Goal: Task Accomplishment & Management: Manage account settings

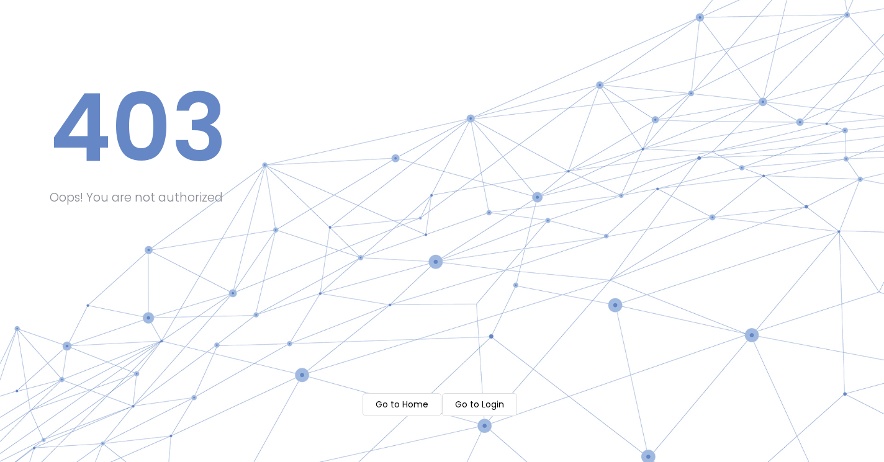
click at [481, 401] on m-button "Go to Login" at bounding box center [479, 404] width 75 height 23
click at [413, 421] on div "403 Oops! You are not authorized Go to Home Go to Login" at bounding box center [442, 231] width 884 height 462
click at [404, 410] on m-button "Go to Home" at bounding box center [401, 404] width 79 height 23
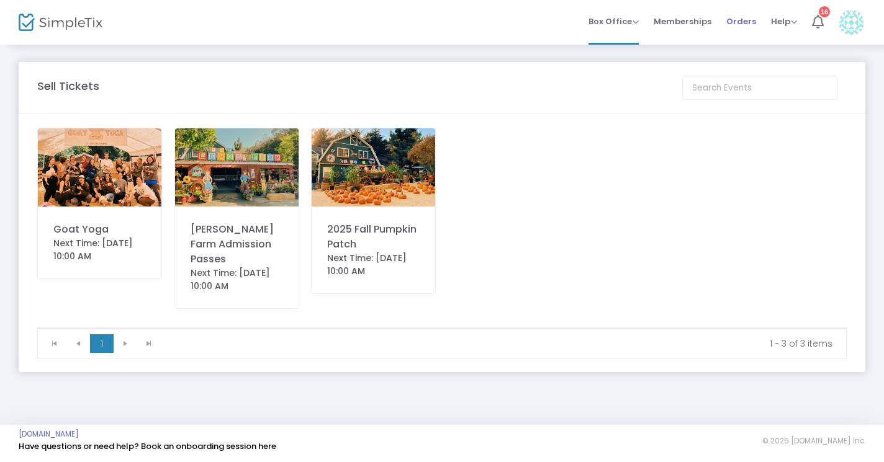
click at [741, 22] on span "Orders" at bounding box center [741, 22] width 30 height 32
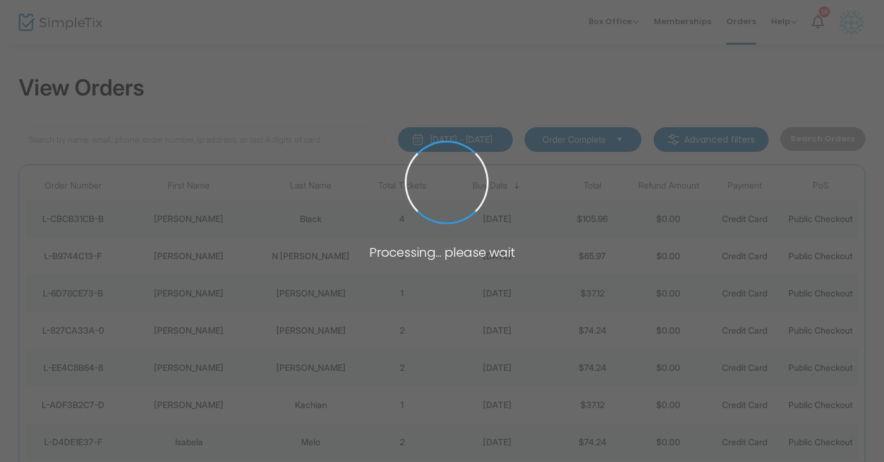
click at [738, 20] on span at bounding box center [442, 231] width 884 height 462
click at [678, 136] on span at bounding box center [442, 231] width 884 height 462
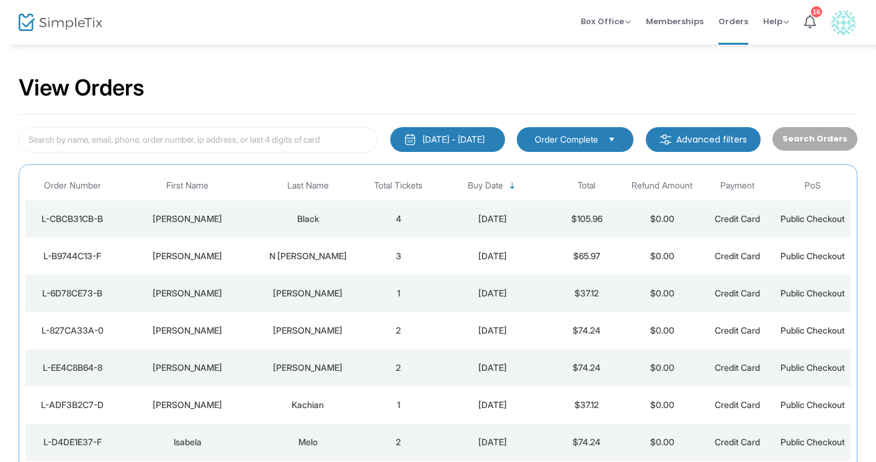
click at [672, 136] on img at bounding box center [666, 139] width 12 height 12
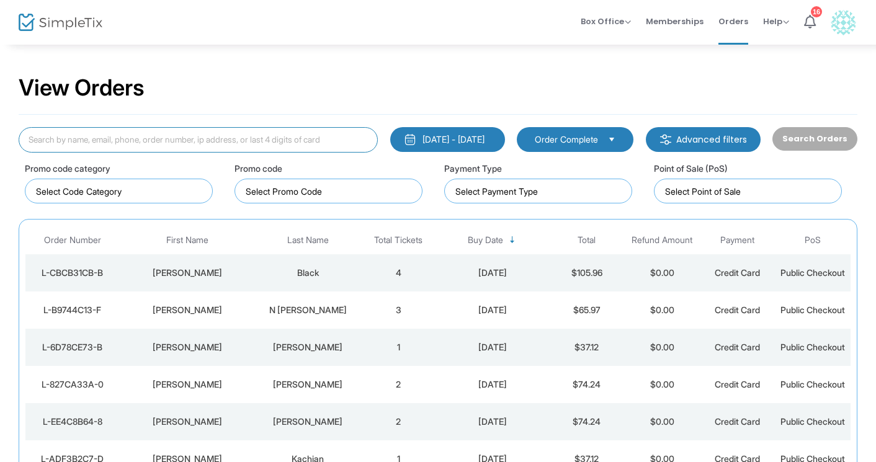
click at [297, 140] on input at bounding box center [198, 139] width 359 height 25
paste input "L-3658D09A-B"
type input "L-3658D09A-B"
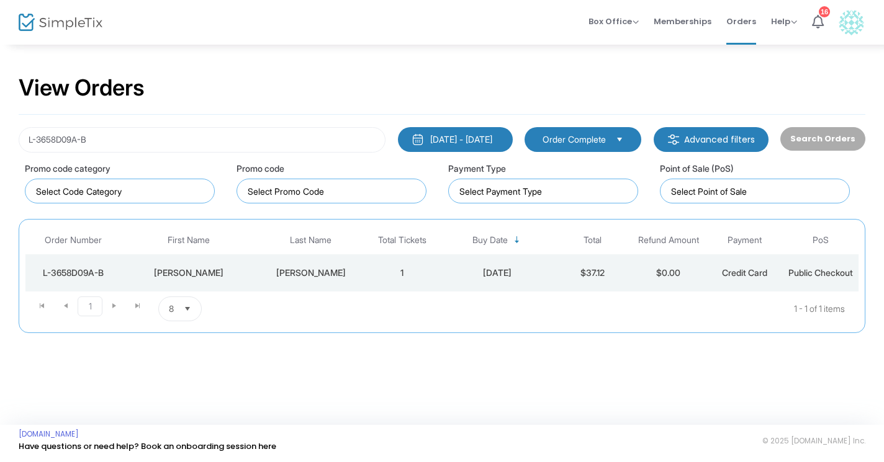
click at [313, 274] on div "[PERSON_NAME]" at bounding box center [311, 273] width 101 height 12
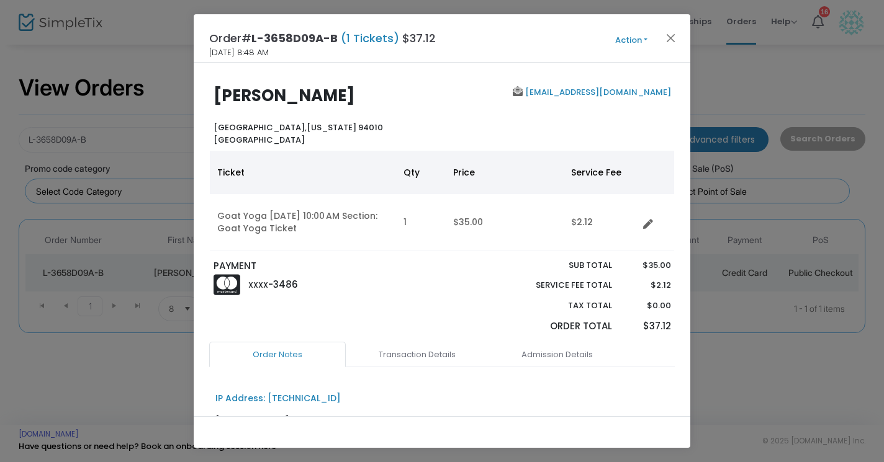
click at [648, 38] on button "Action" at bounding box center [631, 41] width 74 height 14
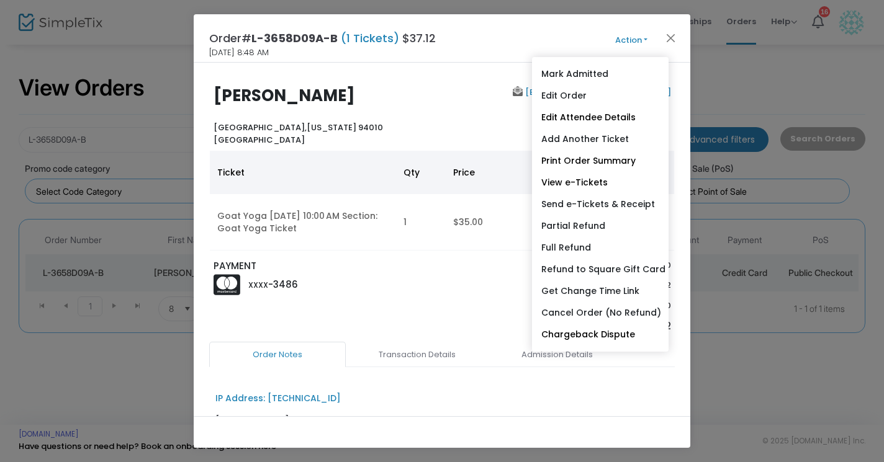
click at [633, 37] on button "Action" at bounding box center [631, 41] width 74 height 14
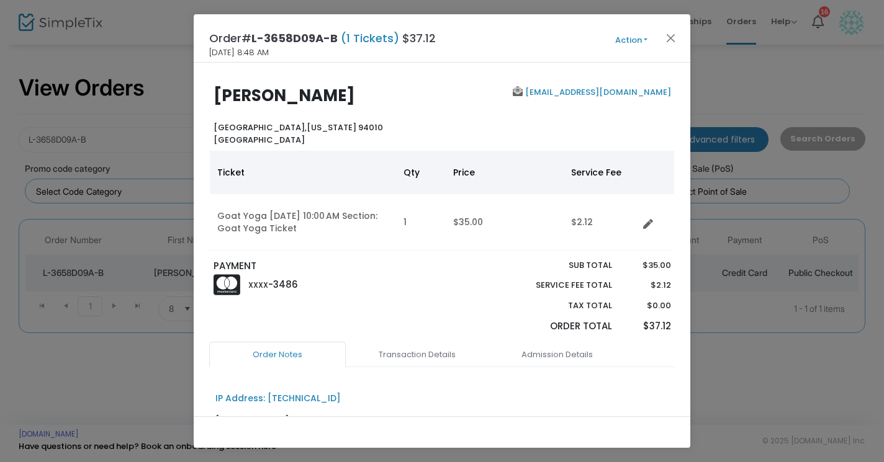
click at [646, 40] on button "Action" at bounding box center [631, 41] width 74 height 14
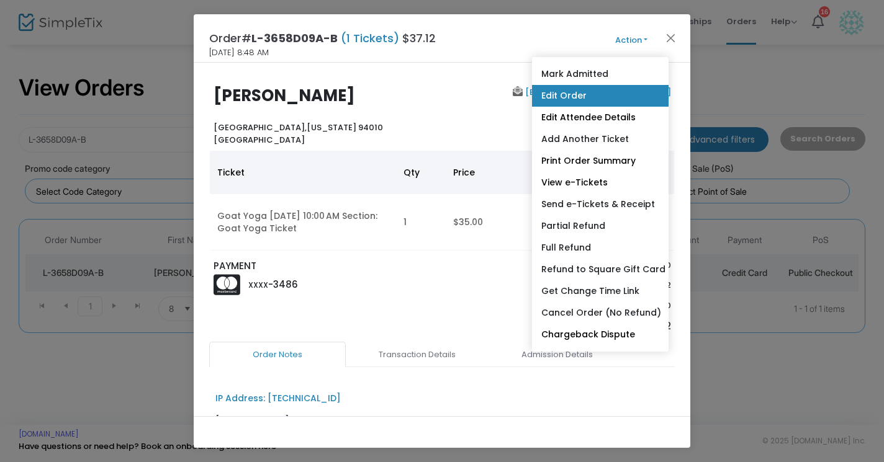
click at [582, 95] on link "Edit Order" at bounding box center [600, 96] width 136 height 22
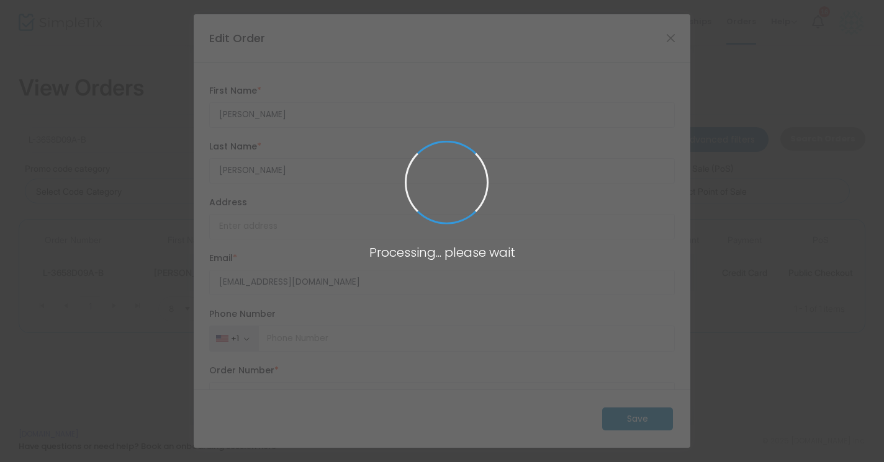
type input "[US_STATE]"
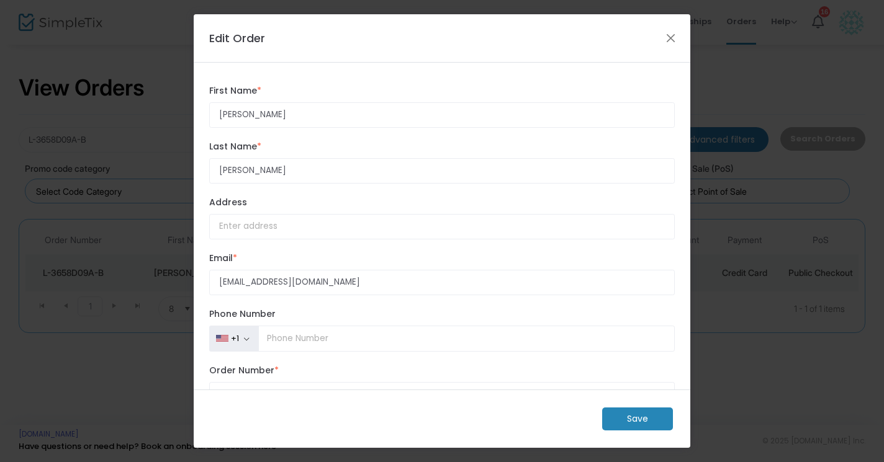
click at [636, 426] on m-button "Save" at bounding box center [637, 419] width 71 height 23
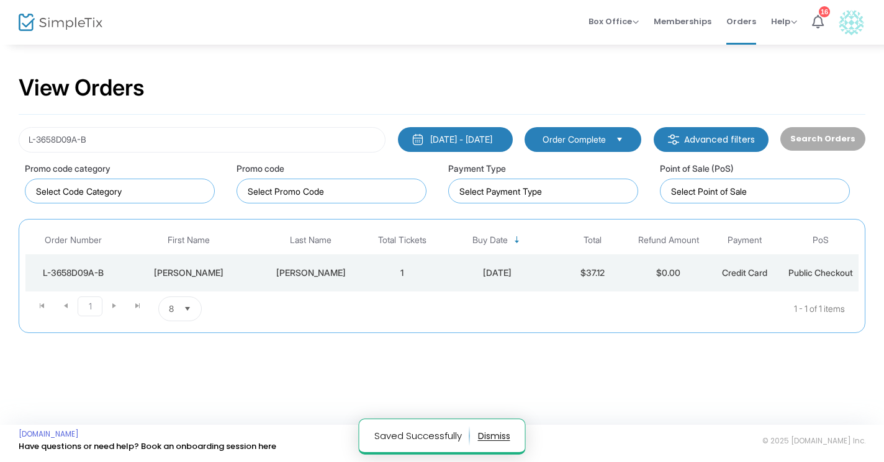
click at [324, 268] on div "[PERSON_NAME]" at bounding box center [311, 273] width 101 height 12
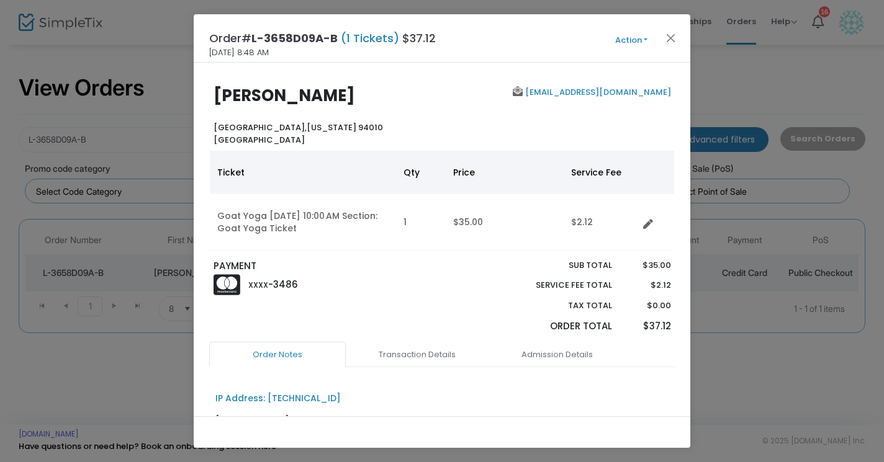
click at [646, 35] on button "Action" at bounding box center [631, 41] width 74 height 14
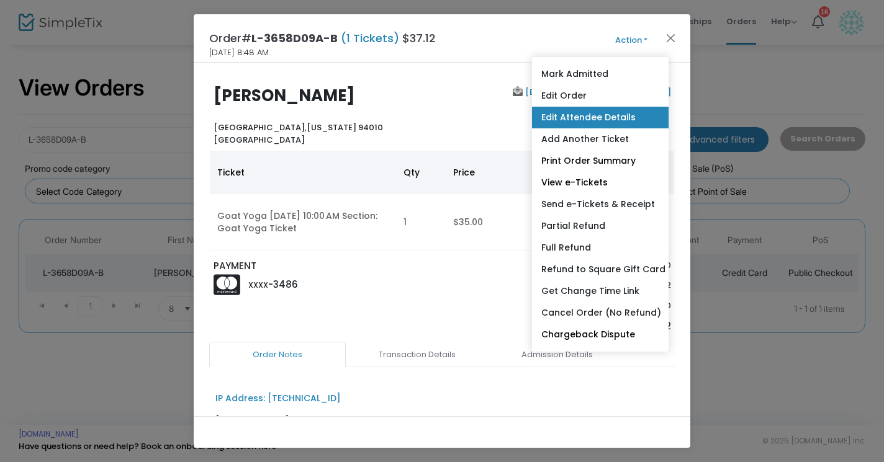
click at [613, 118] on link "Edit Attendee Details" at bounding box center [600, 118] width 136 height 22
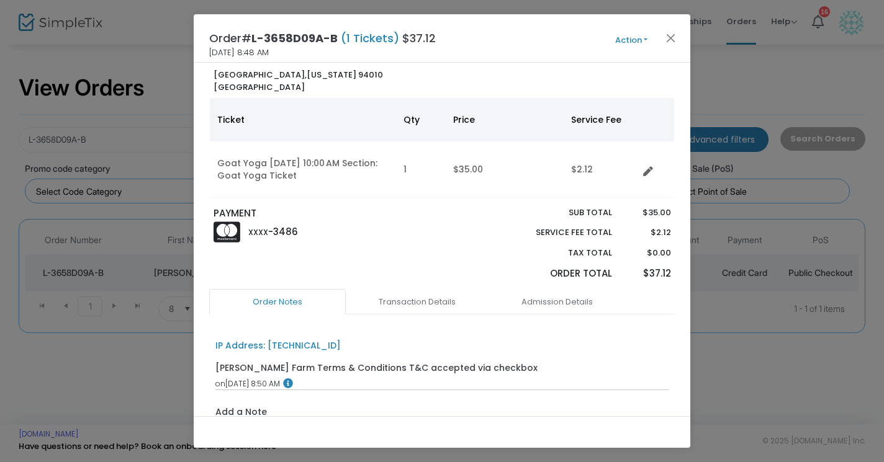
scroll to position [56, 0]
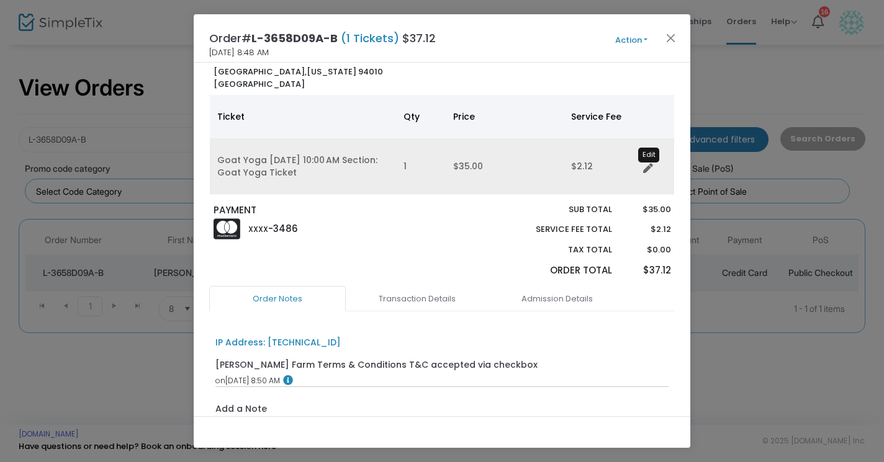
click at [648, 167] on icon "Data table" at bounding box center [648, 169] width 10 height 10
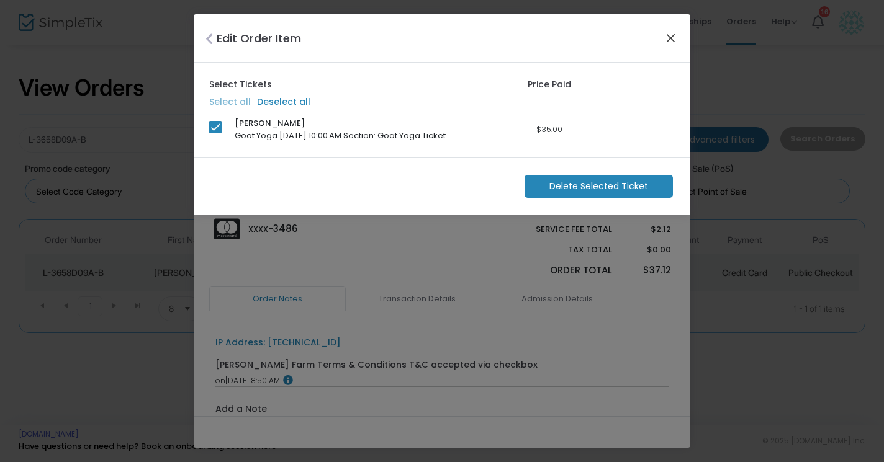
click at [676, 38] on button "Close" at bounding box center [671, 38] width 16 height 16
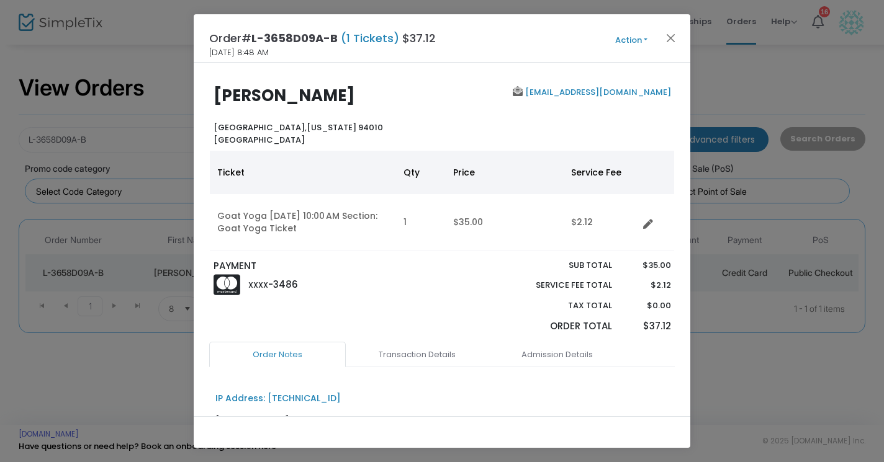
scroll to position [1, 0]
click at [647, 37] on button "Action" at bounding box center [631, 41] width 74 height 14
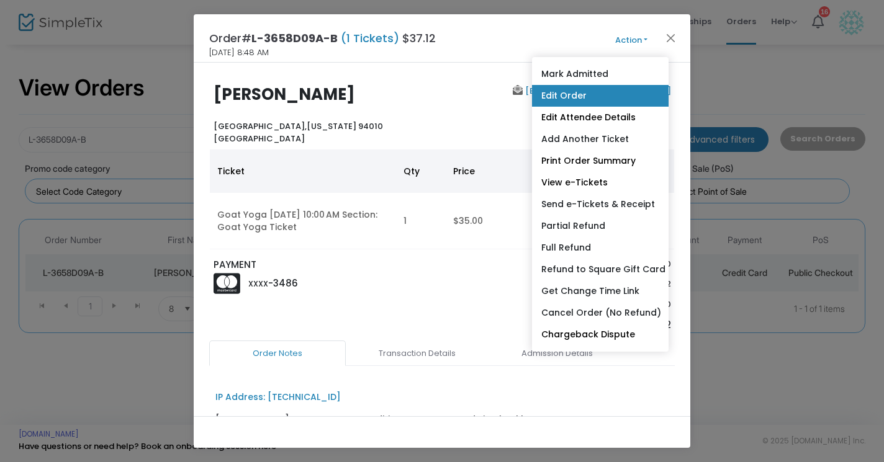
click at [563, 92] on link "Edit Order" at bounding box center [600, 96] width 136 height 22
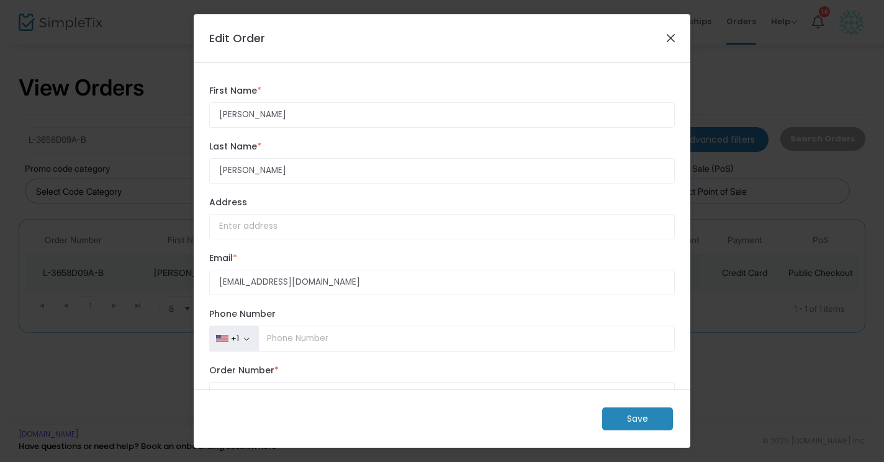
click at [678, 34] on button "Close" at bounding box center [671, 38] width 16 height 16
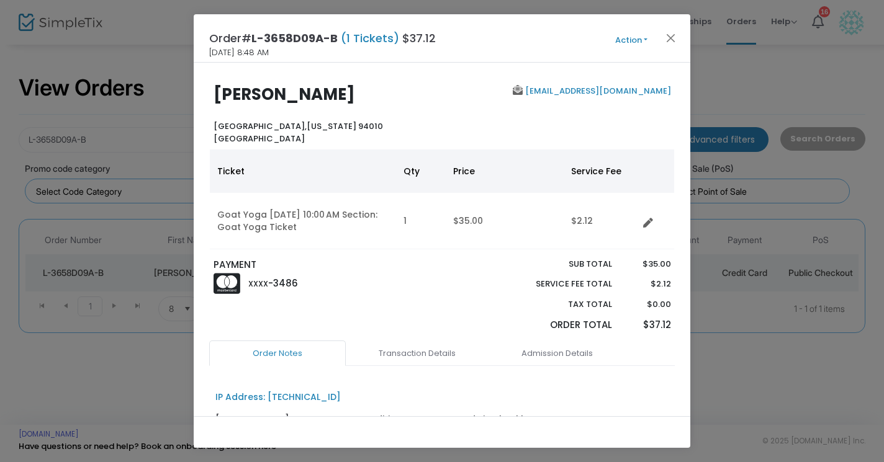
scroll to position [141, 0]
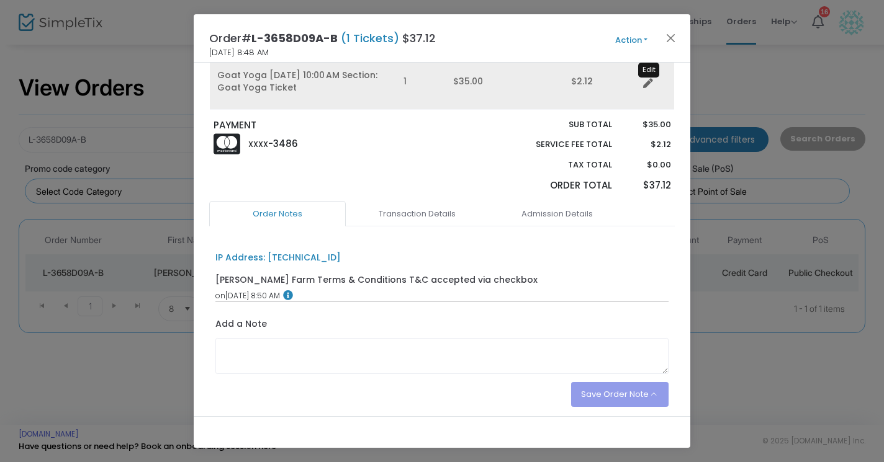
click at [647, 81] on icon "Data table" at bounding box center [648, 84] width 10 height 10
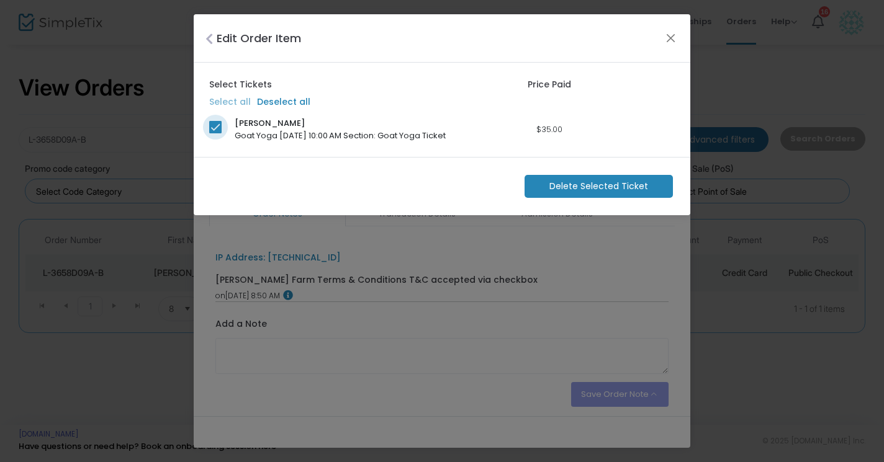
click at [216, 129] on span at bounding box center [215, 127] width 12 height 12
click at [215, 133] on input "checkbox" at bounding box center [215, 133] width 1 height 1
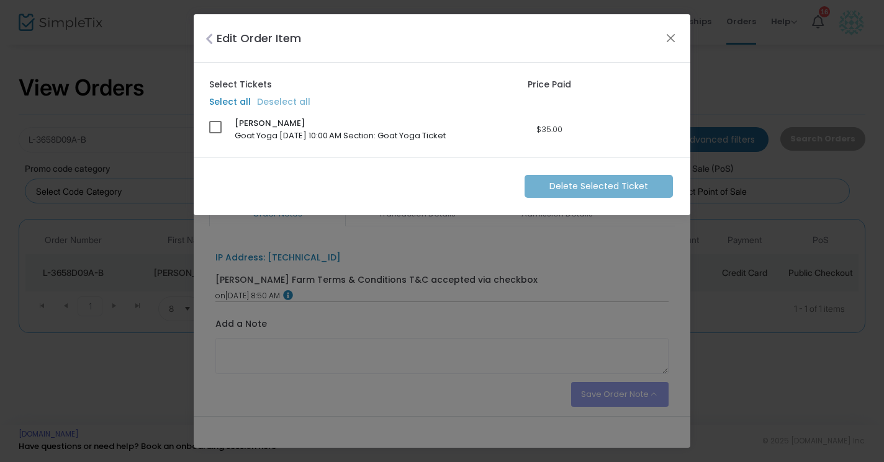
click at [216, 129] on span at bounding box center [215, 127] width 12 height 12
click at [215, 133] on input "checkbox" at bounding box center [215, 133] width 1 height 1
checkbox input "true"
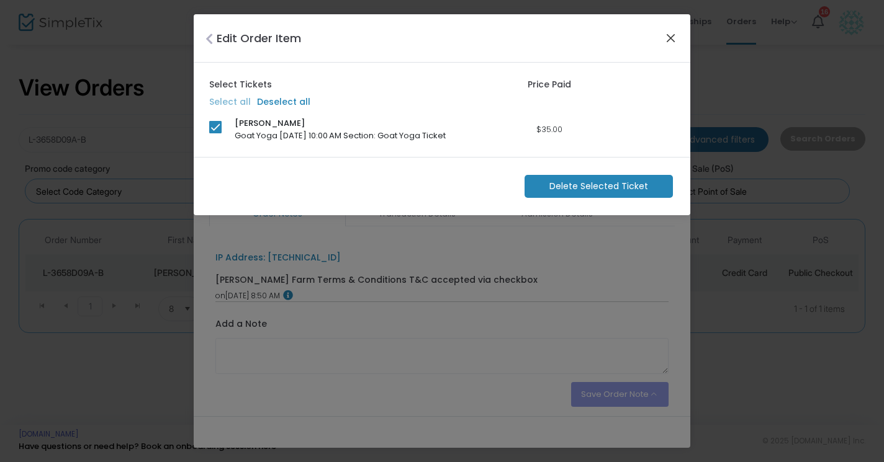
click at [668, 42] on button "Close" at bounding box center [671, 38] width 16 height 16
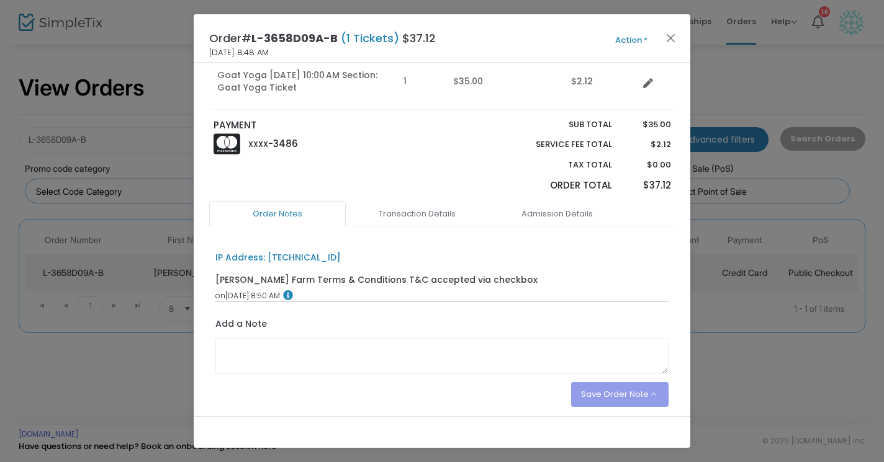
scroll to position [130, 0]
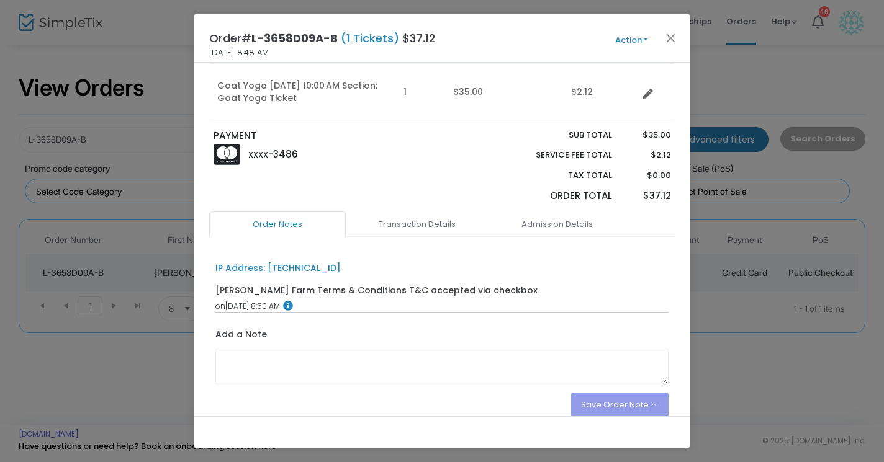
click at [648, 39] on button "Action" at bounding box center [631, 41] width 74 height 14
